Goal: Transaction & Acquisition: Purchase product/service

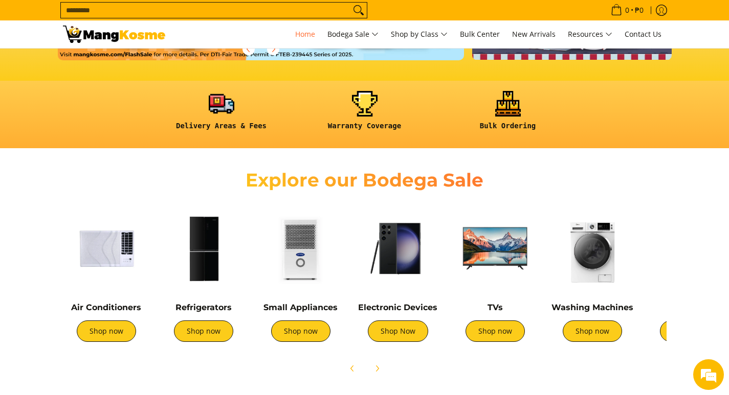
scroll to position [358, 0]
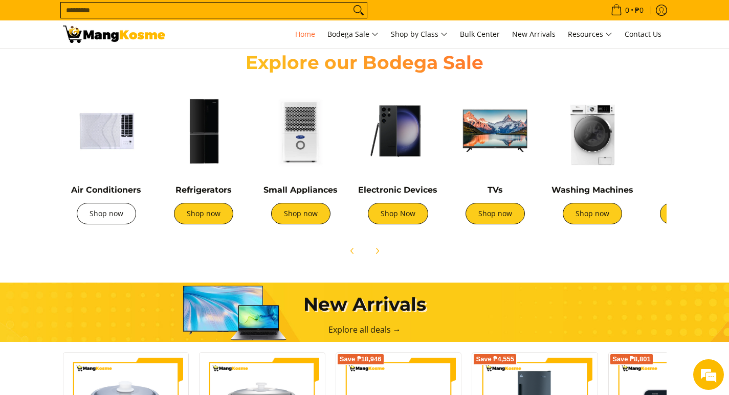
click at [102, 216] on link "Shop now" at bounding box center [106, 213] width 59 height 21
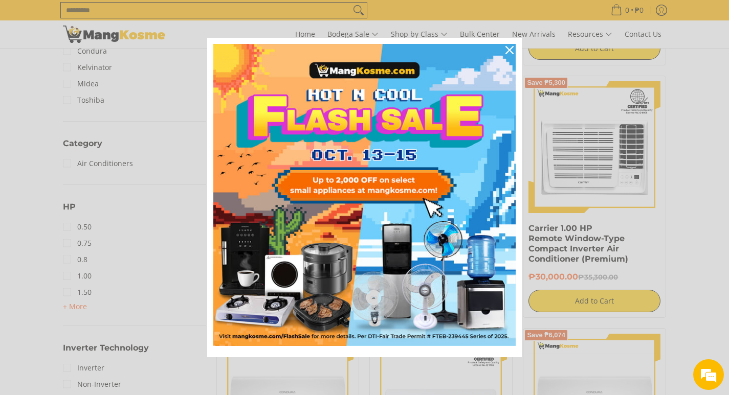
scroll to position [460, 0]
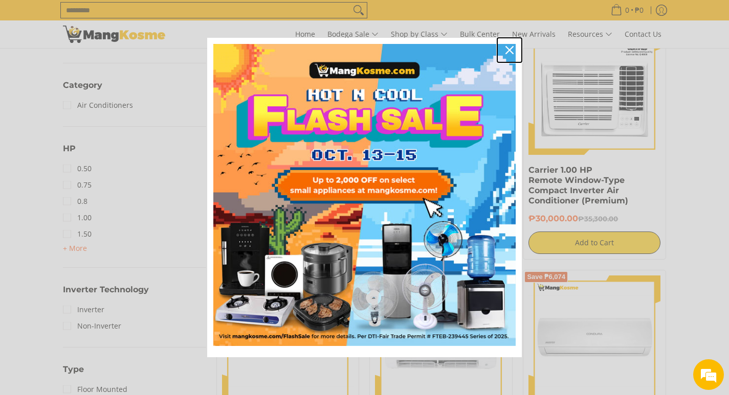
click at [509, 51] on icon "close icon" at bounding box center [509, 50] width 8 height 8
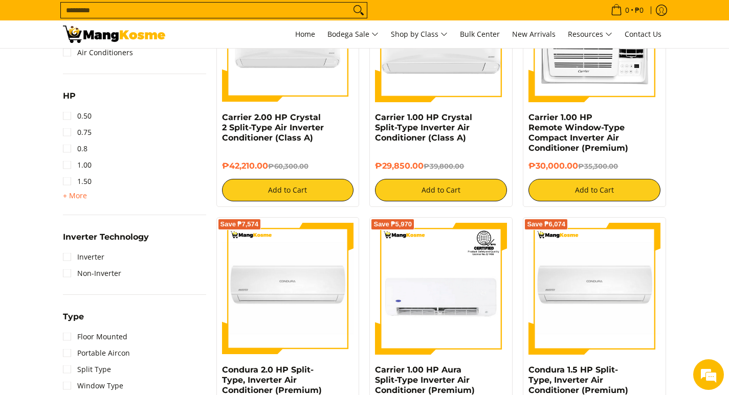
scroll to position [511, 0]
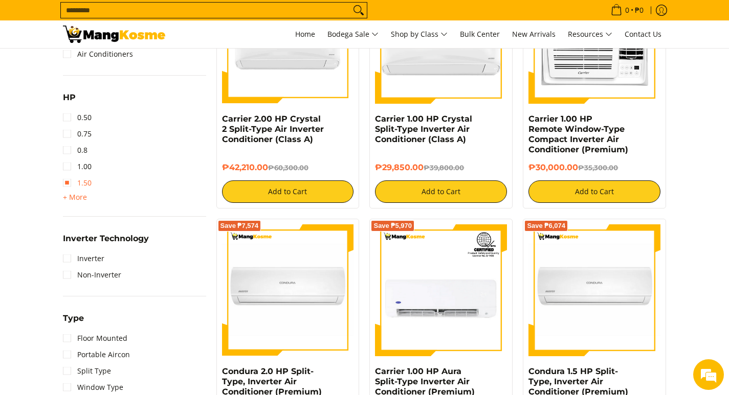
click at [70, 185] on link "1.50" at bounding box center [77, 183] width 29 height 16
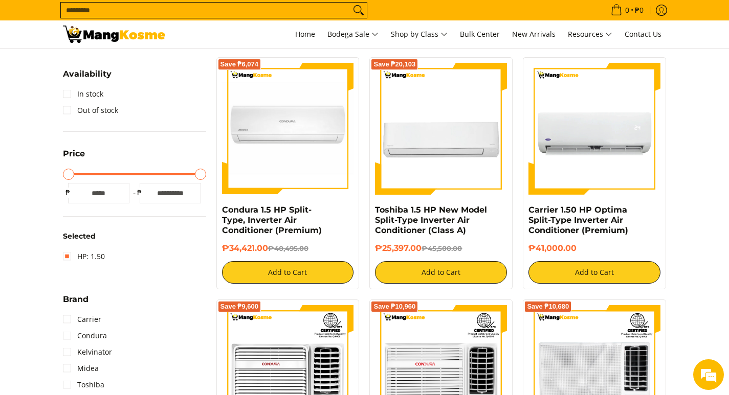
scroll to position [195, 0]
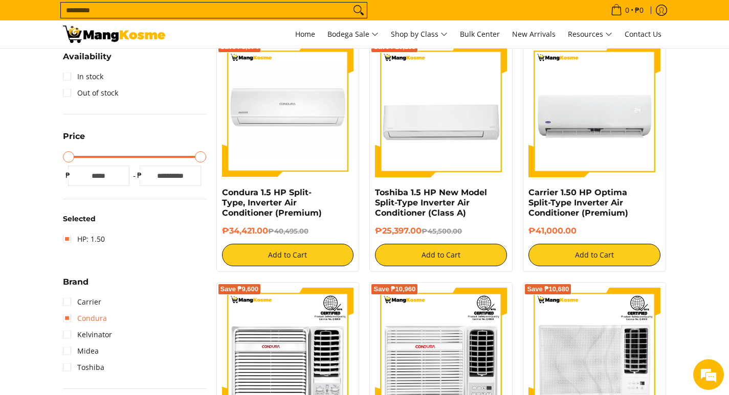
click at [66, 318] on link "Condura" at bounding box center [85, 318] width 44 height 16
